Goal: Information Seeking & Learning: Compare options

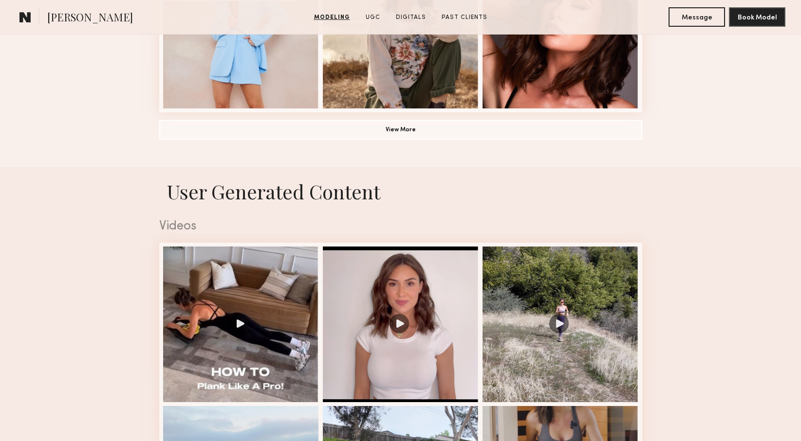
scroll to position [935, 0]
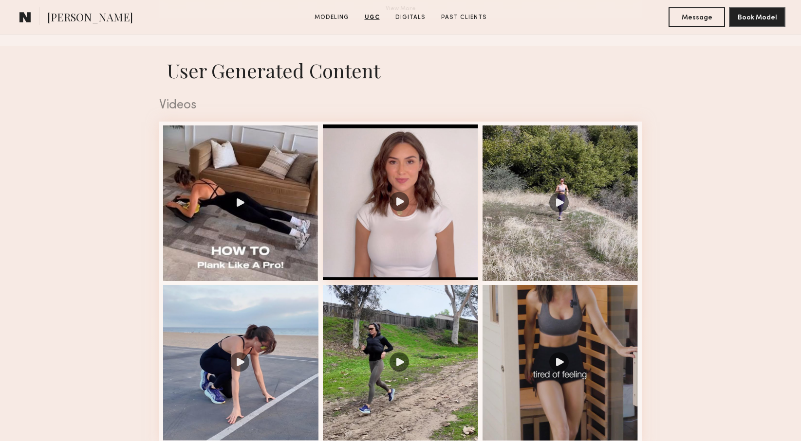
click at [426, 156] on div at bounding box center [401, 203] width 156 height 156
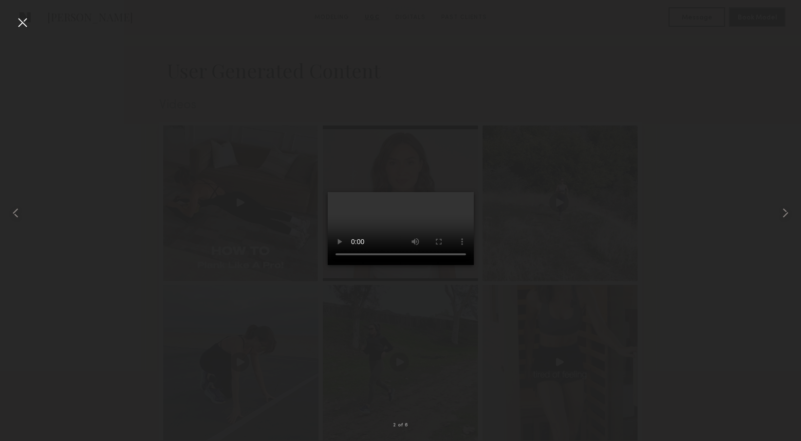
click at [714, 222] on div at bounding box center [400, 213] width 801 height 395
click at [23, 20] on div at bounding box center [23, 23] width 16 height 16
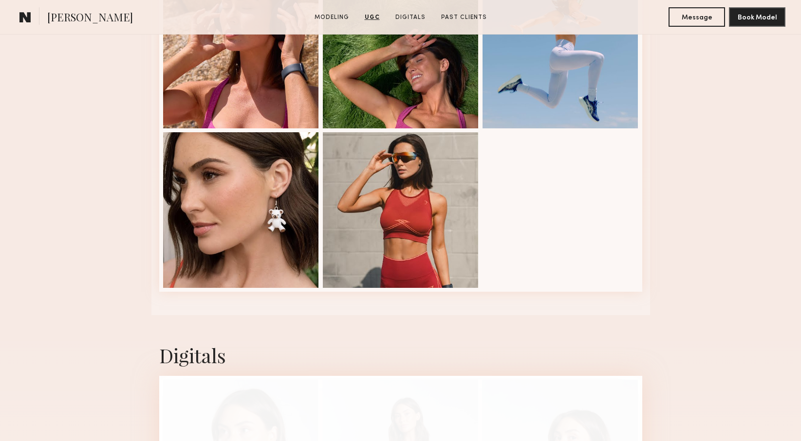
scroll to position [1843, 0]
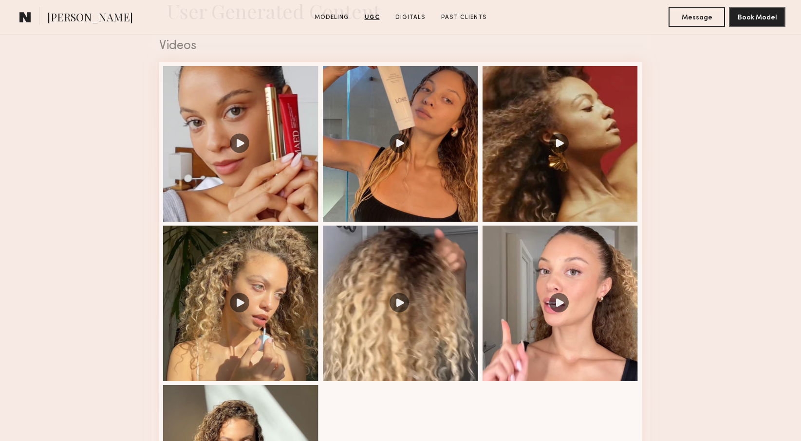
scroll to position [993, 0]
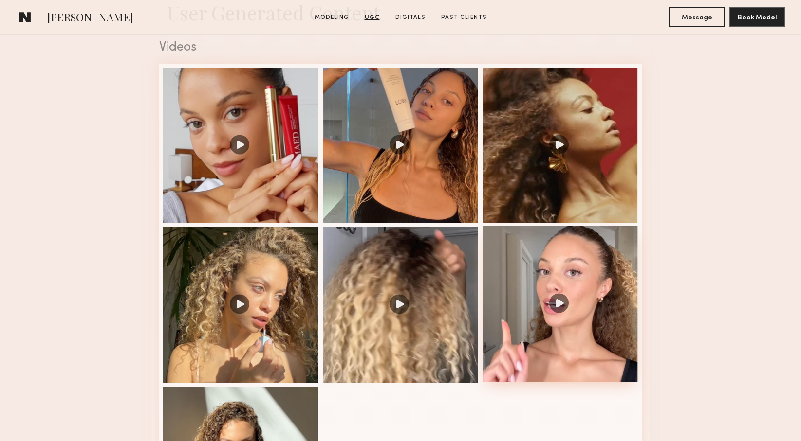
click at [591, 302] on div at bounding box center [560, 304] width 156 height 156
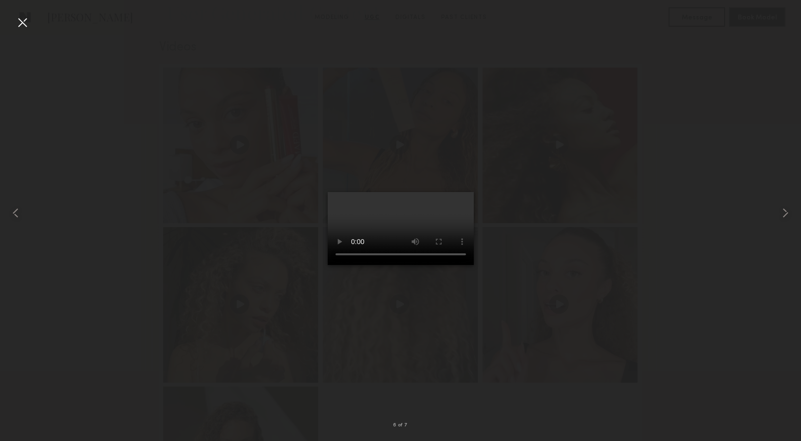
click at [152, 364] on div at bounding box center [400, 213] width 801 height 395
click at [27, 21] on div at bounding box center [23, 23] width 16 height 16
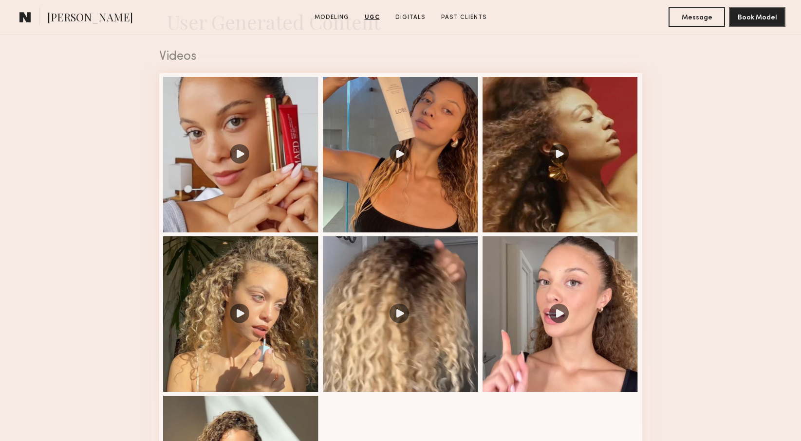
scroll to position [977, 0]
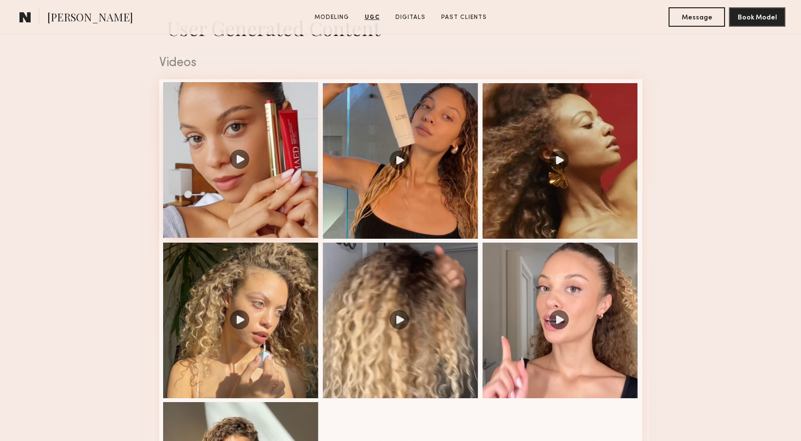
click at [262, 193] on div at bounding box center [241, 160] width 156 height 156
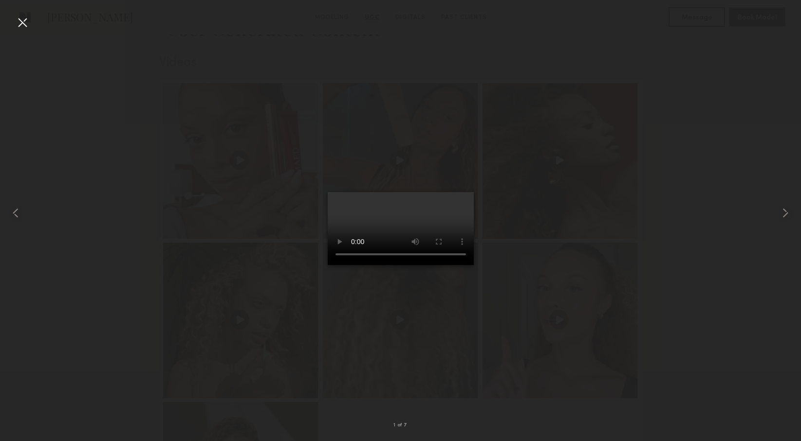
click at [150, 230] on div at bounding box center [400, 213] width 801 height 395
click at [24, 24] on div at bounding box center [23, 23] width 16 height 16
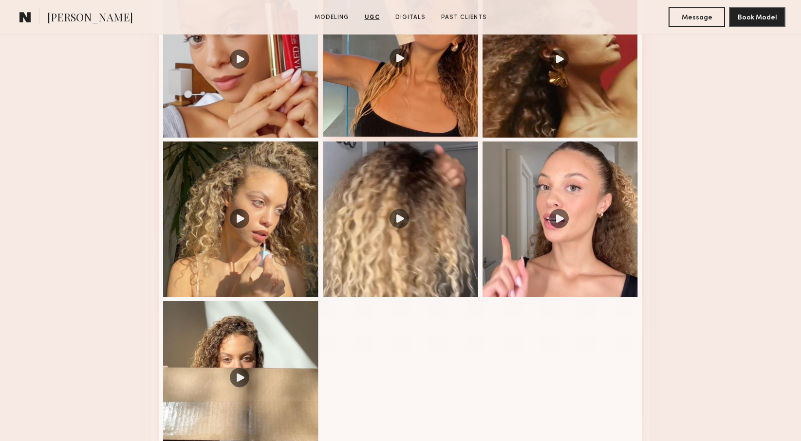
scroll to position [1091, 0]
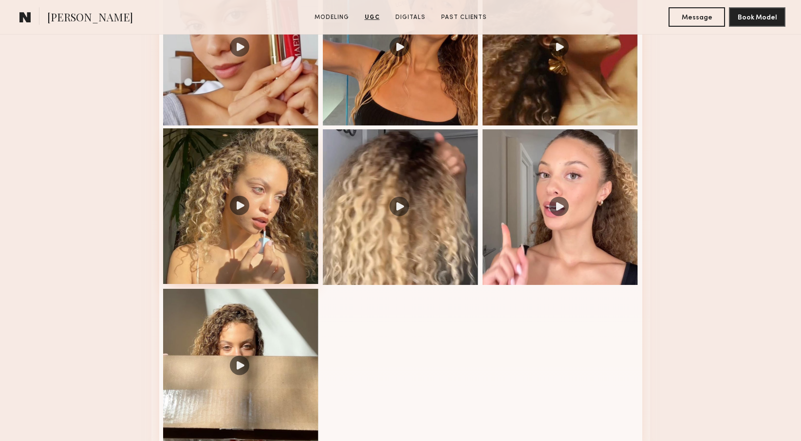
click at [239, 210] on div at bounding box center [241, 206] width 156 height 156
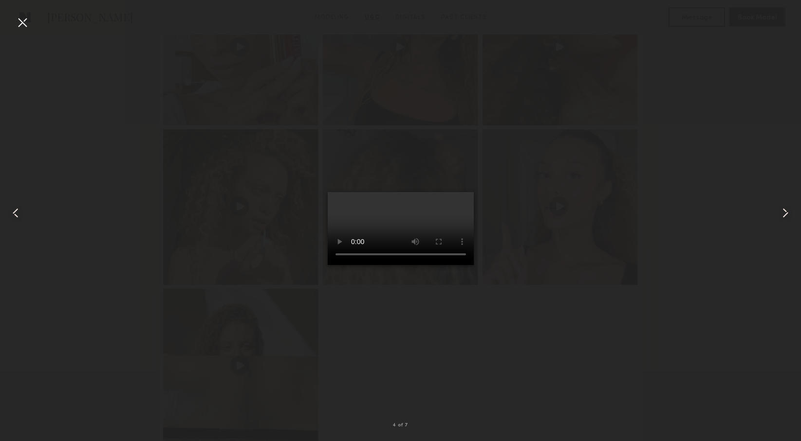
click at [16, 22] on div at bounding box center [23, 23] width 16 height 16
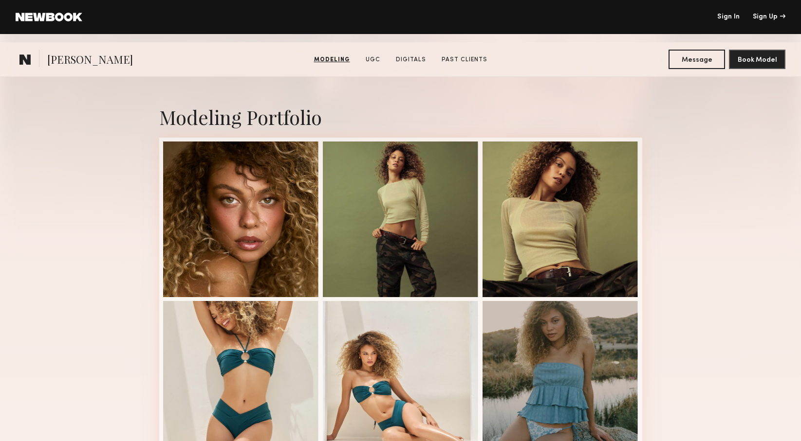
scroll to position [0, 0]
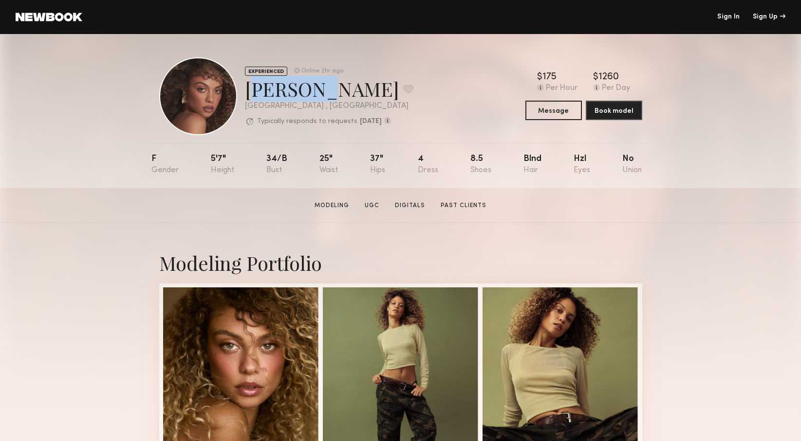
drag, startPoint x: 311, startPoint y: 95, endPoint x: 242, endPoint y: 95, distance: 69.6
click at [242, 95] on div "EXPERIENCED Online 2hr ago [PERSON_NAME] Favorite [GEOGRAPHIC_DATA] , [GEOGRAPH…" at bounding box center [286, 96] width 254 height 78
copy div "[PERSON_NAME]"
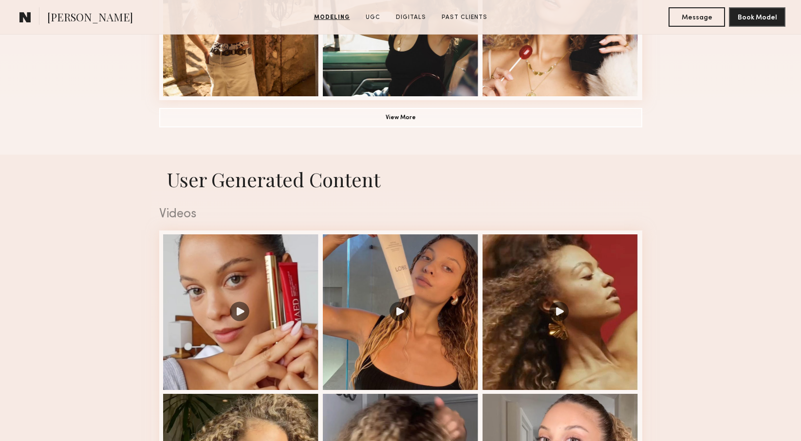
scroll to position [830, 0]
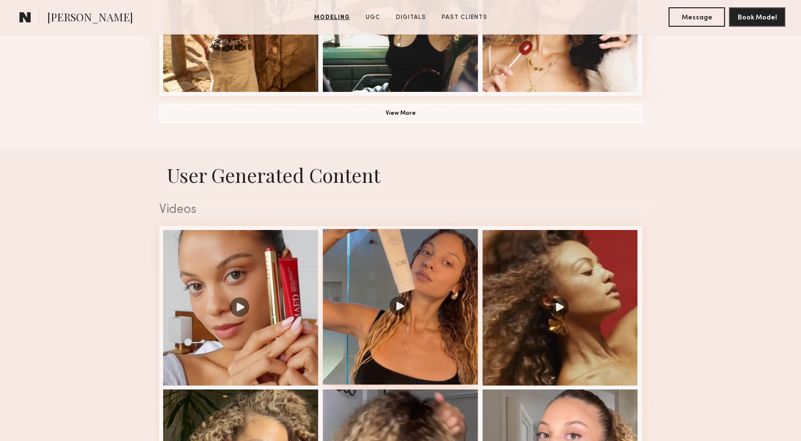
click at [383, 302] on div at bounding box center [401, 307] width 156 height 156
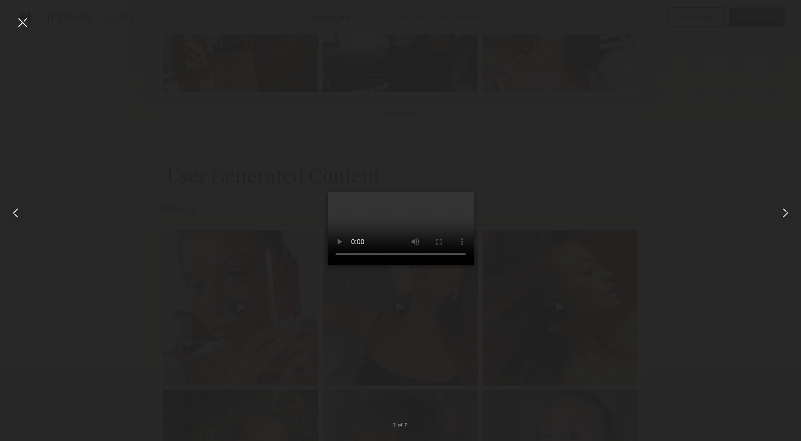
click at [624, 197] on div at bounding box center [400, 213] width 801 height 395
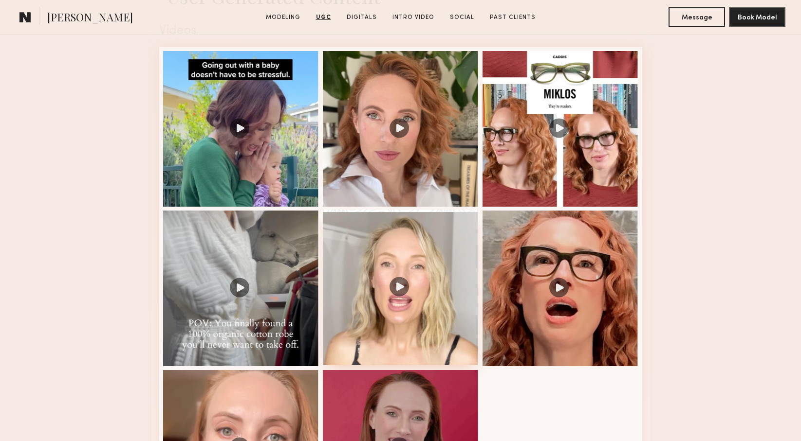
scroll to position [849, 0]
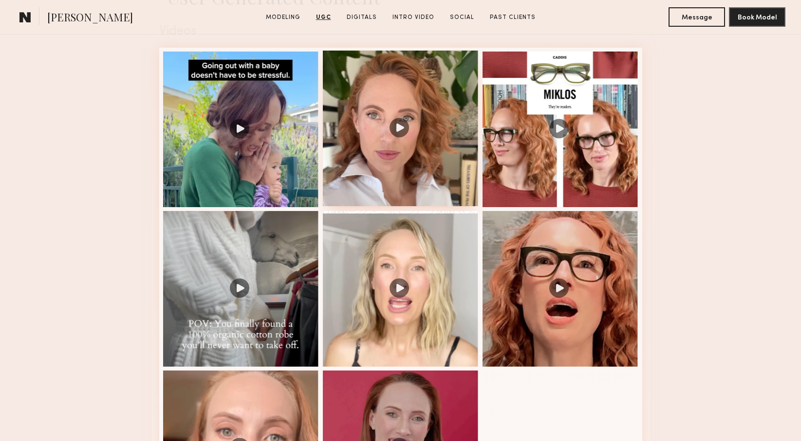
click at [416, 128] on div at bounding box center [401, 129] width 156 height 156
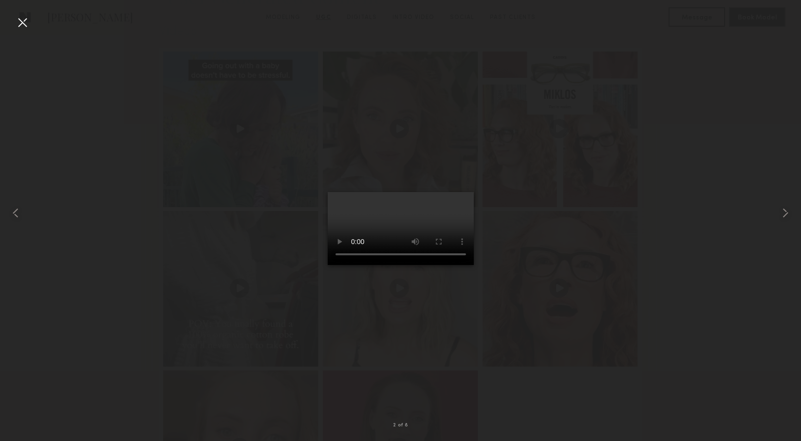
click at [127, 259] on div at bounding box center [400, 213] width 801 height 395
click at [23, 21] on div at bounding box center [23, 23] width 16 height 16
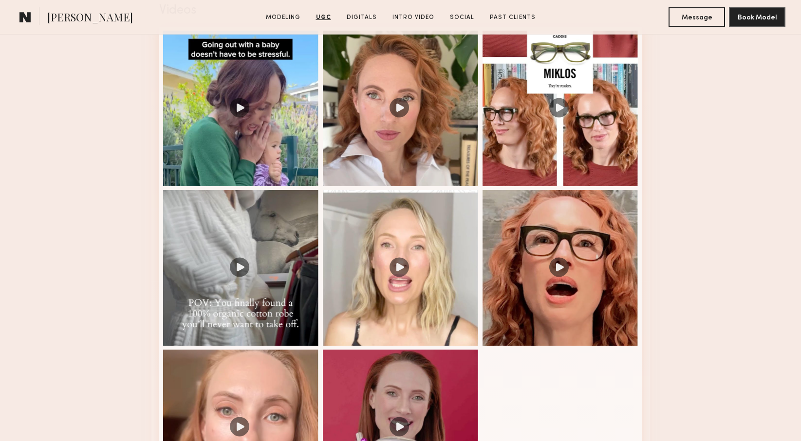
scroll to position [868, 0]
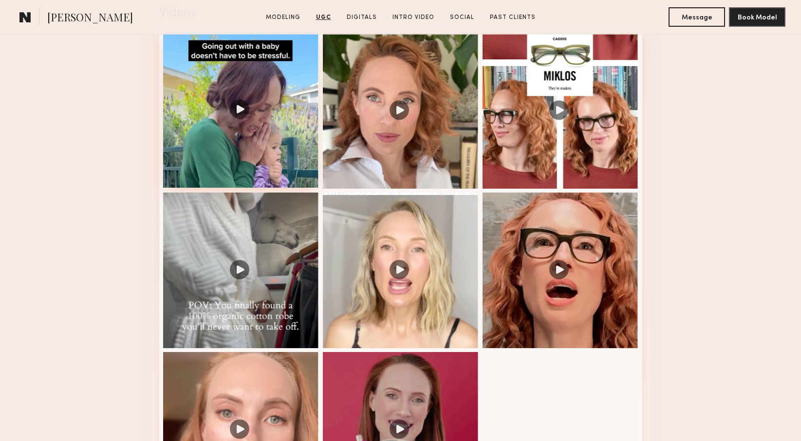
click at [237, 93] on div at bounding box center [241, 110] width 156 height 156
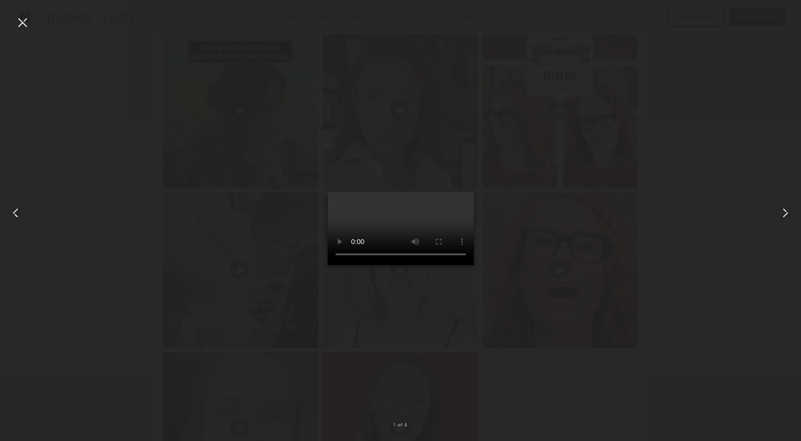
click at [112, 299] on div at bounding box center [400, 213] width 801 height 395
